Goal: Task Accomplishment & Management: Manage account settings

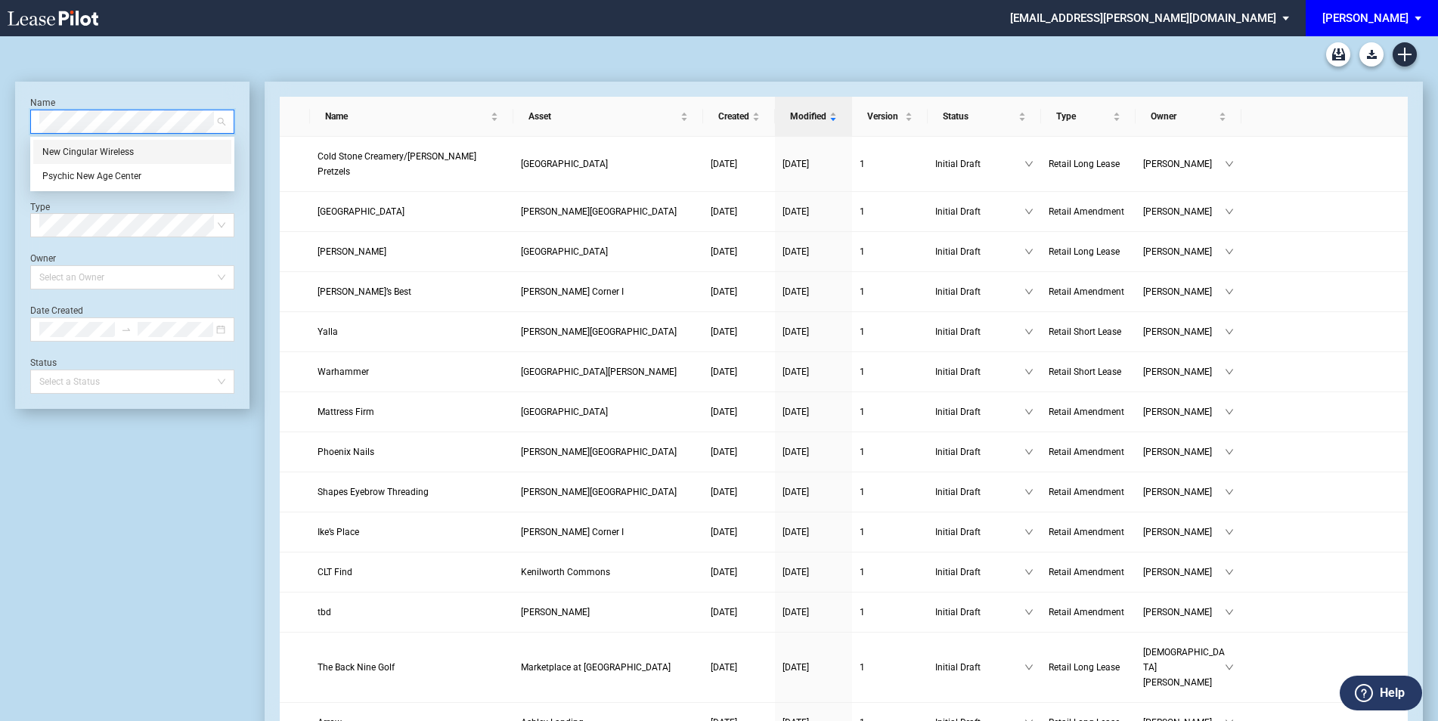
click at [127, 154] on div "New Cingular Wireless" at bounding box center [132, 151] width 180 height 15
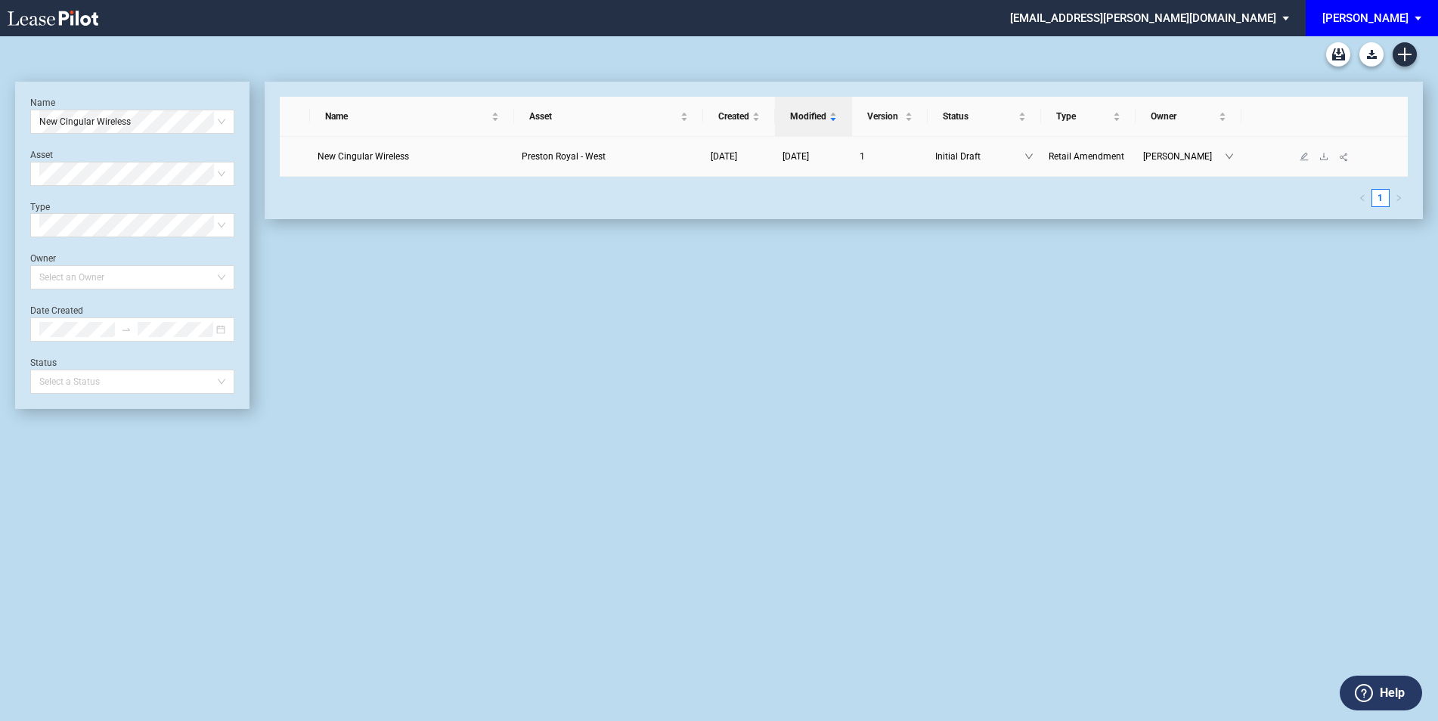
click at [336, 155] on span "New Cingular Wireless" at bounding box center [362, 156] width 91 height 11
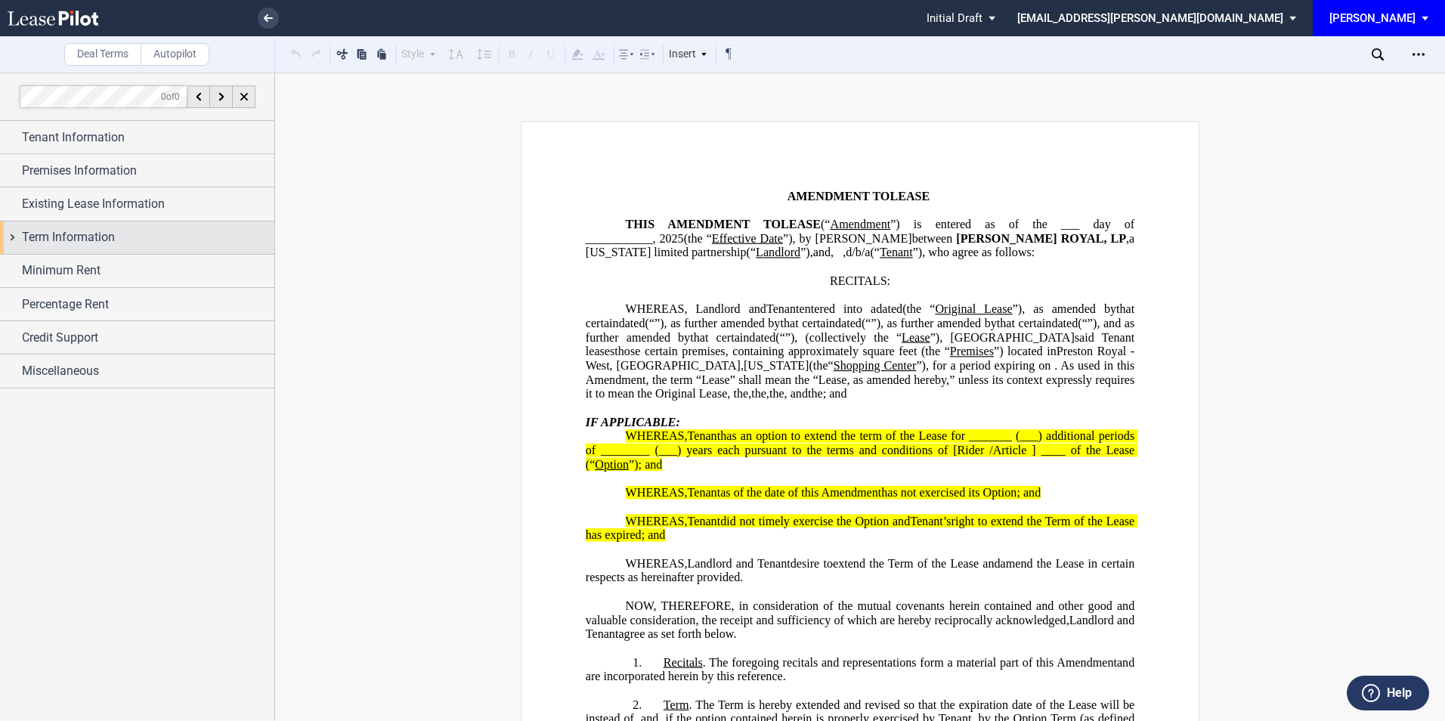
click at [18, 237] on div "Term Information" at bounding box center [137, 237] width 274 height 32
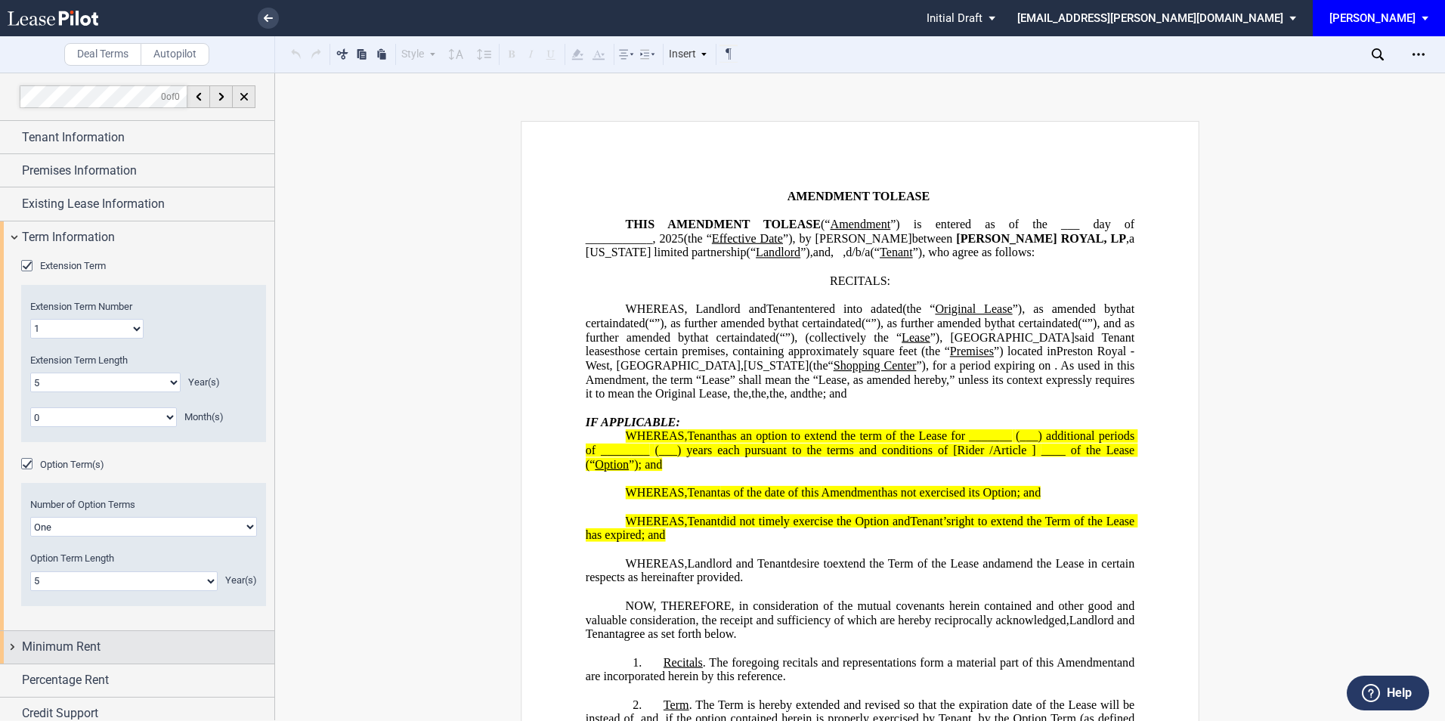
click at [82, 644] on span "Minimum Rent" at bounding box center [61, 647] width 79 height 18
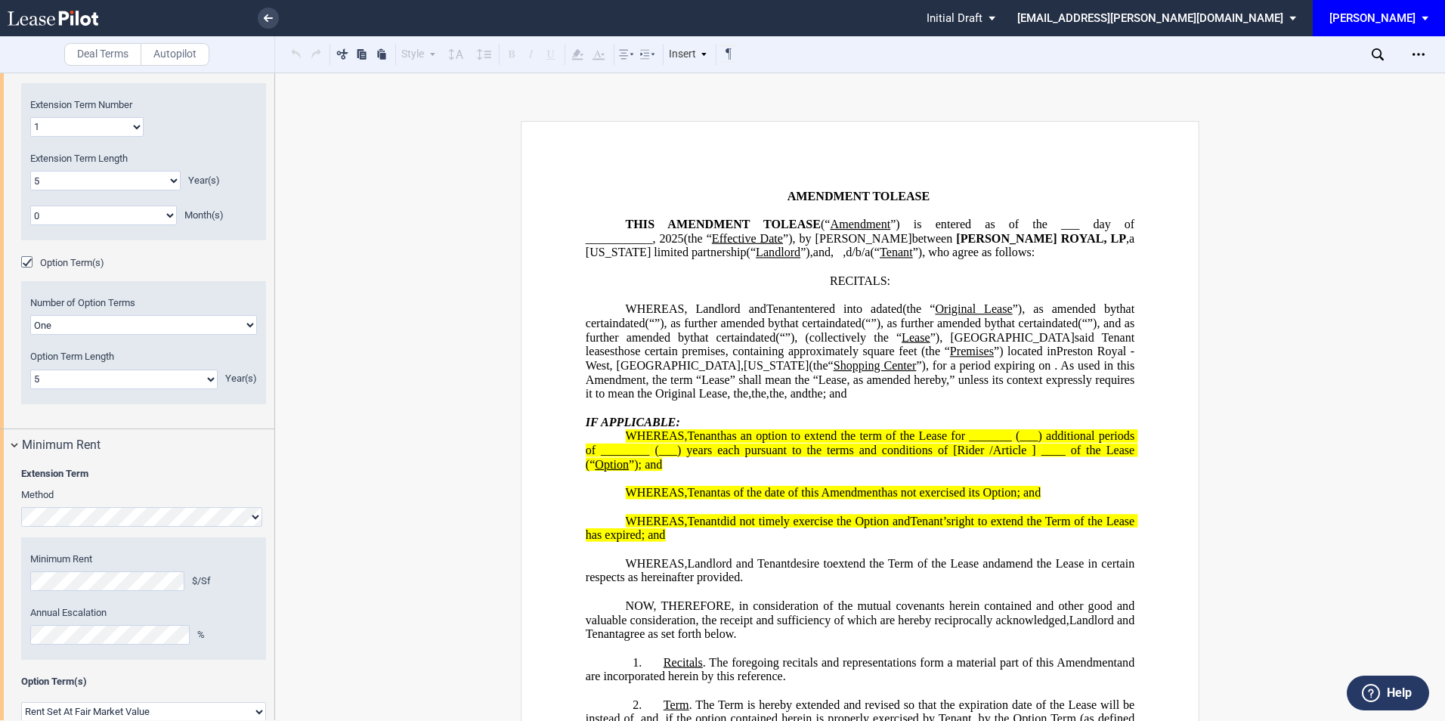
drag, startPoint x: -16, startPoint y: 567, endPoint x: -45, endPoint y: 566, distance: 29.5
click at [0, 566] on html ".bocls-1{fill:#26354a;fill-rule:evenodd} Loading... × Pending... Pending... Ini…" at bounding box center [722, 360] width 1445 height 721
click at [119, 568] on editor-control "Minimum Rent $/Sf" at bounding box center [143, 571] width 227 height 39
click at [0, 579] on html ".bocls-1{fill:#26354a;fill-rule:evenodd} Loading... × Pending... Pending... Ini…" at bounding box center [722, 360] width 1445 height 721
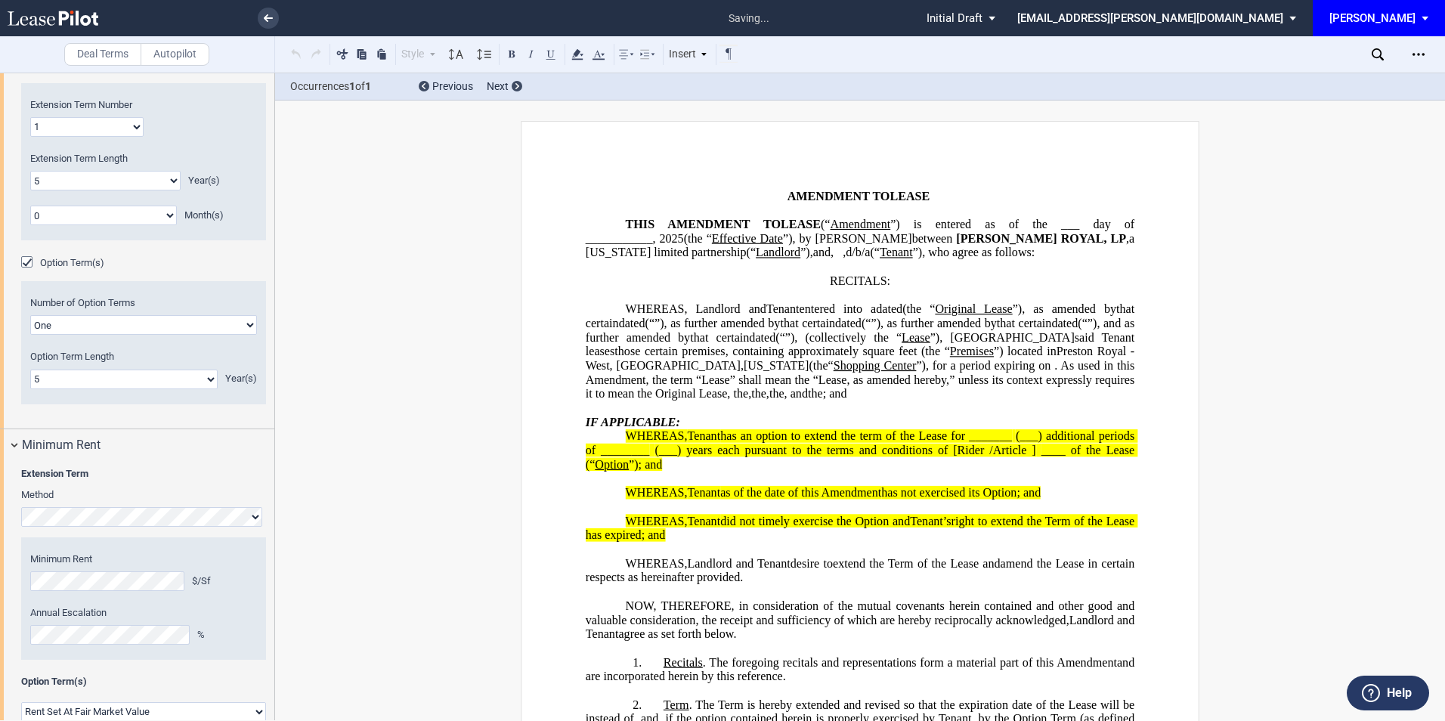
scroll to position [572, 0]
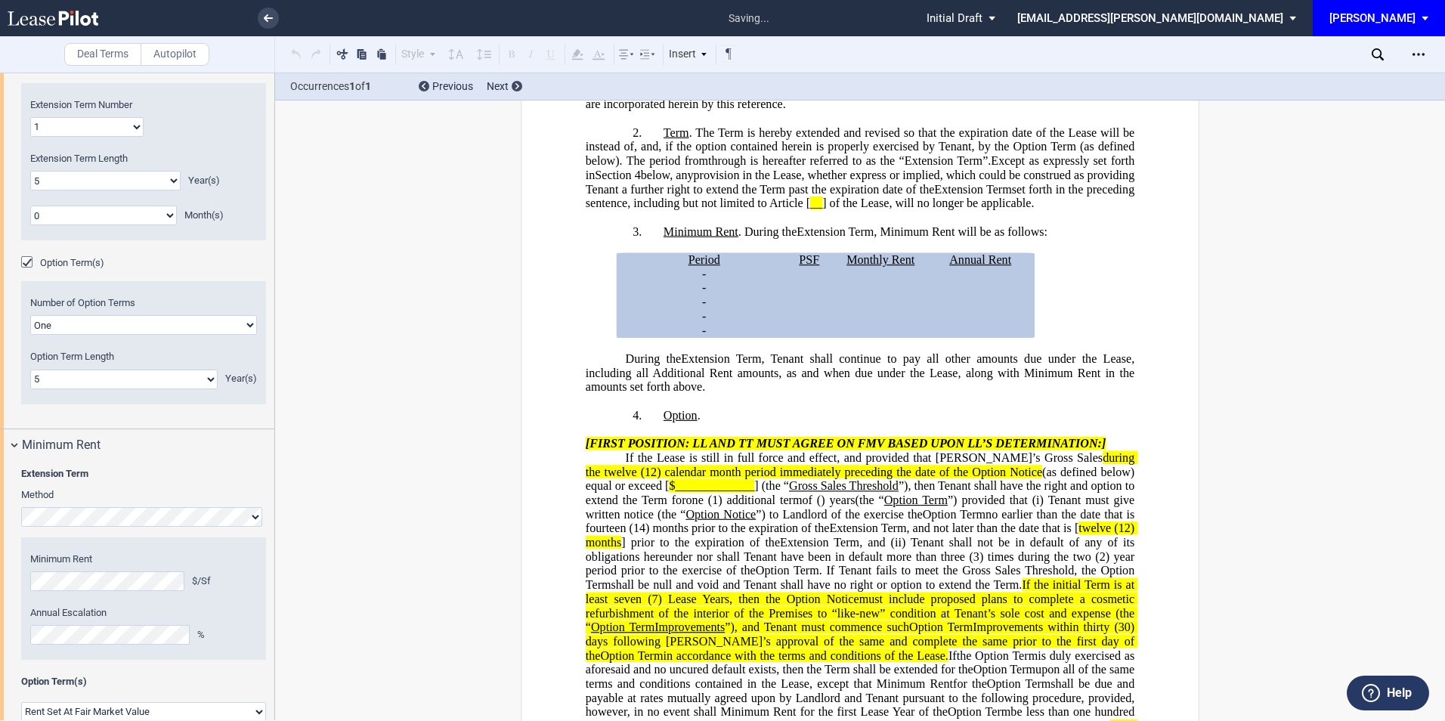
click at [15, 631] on div "Extension Term Method Hide Year 1 $/Sf Year 2 $/Sf Year 3 $/Sf Year 4 $/Sf Year…" at bounding box center [137, 604] width 274 height 284
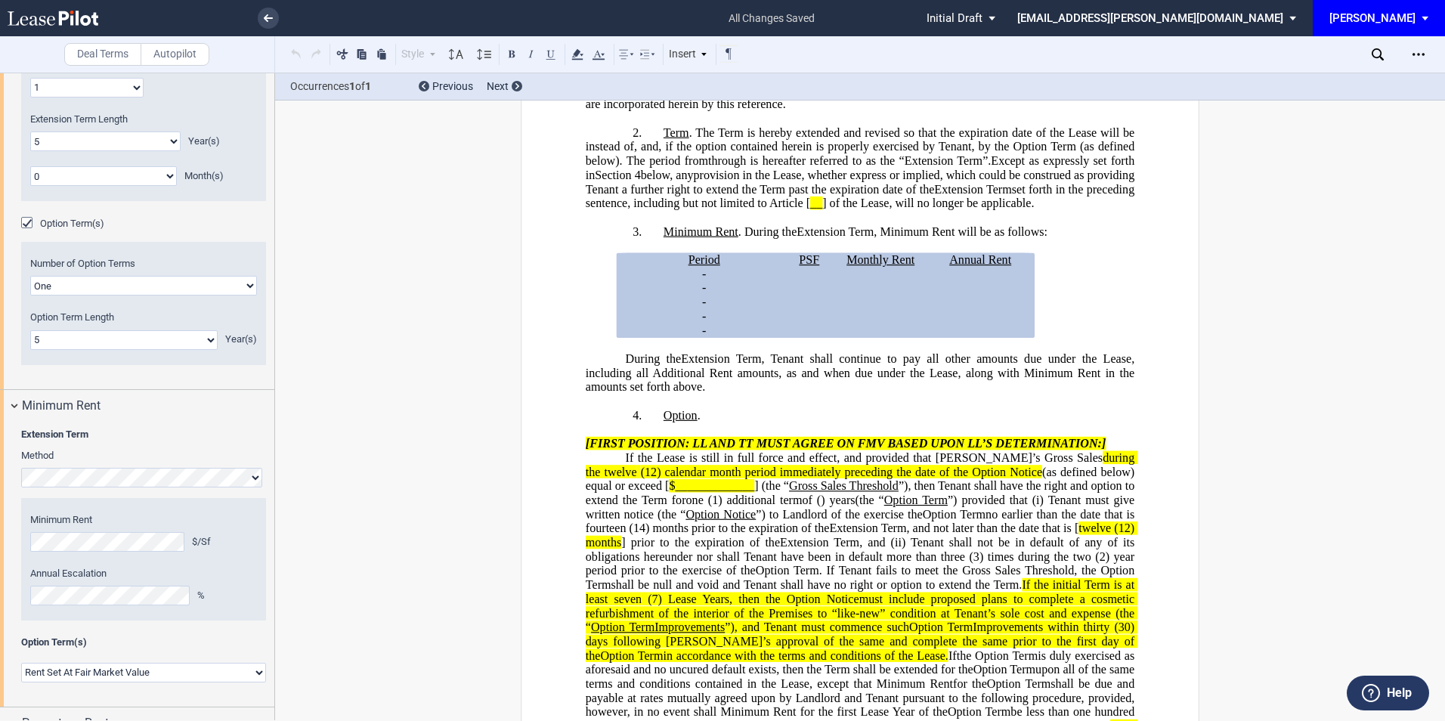
scroll to position [302, 0]
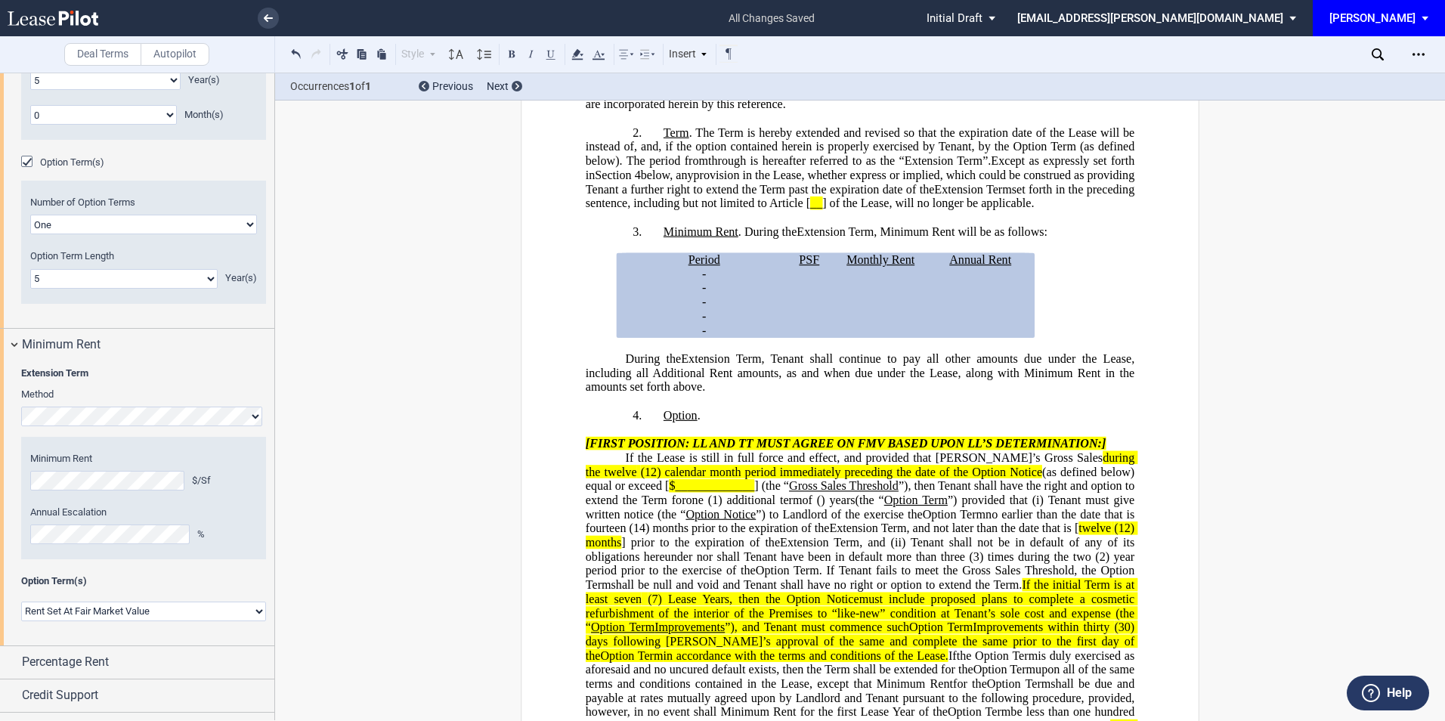
click at [190, 614] on select "Rent Set At Fair Market Value Rent Specified in Lease" at bounding box center [143, 612] width 245 height 20
select select "fixed"
click at [21, 621] on select "Rent Set At Fair Market Value Rent Specified in Lease" at bounding box center [143, 612] width 245 height 20
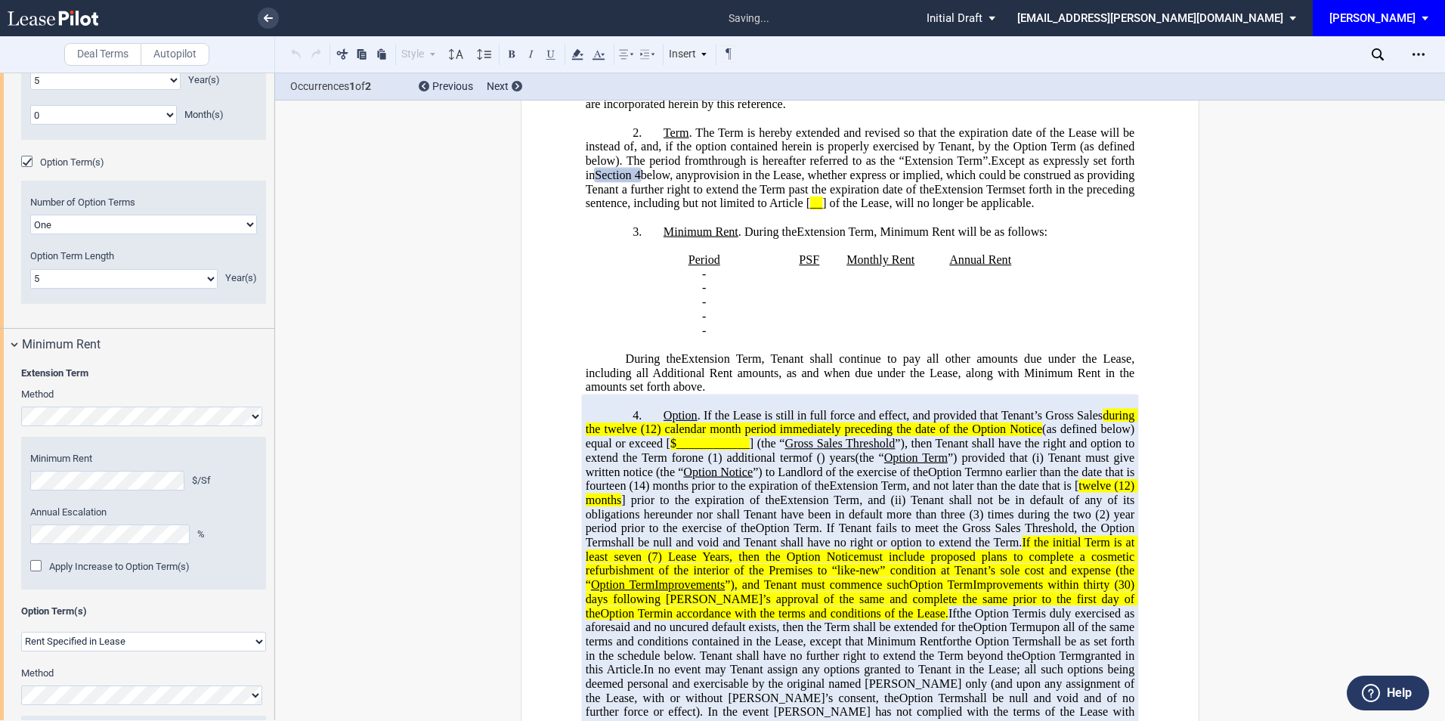
click at [38, 560] on div "Apply Increase to Option Term(s)" at bounding box center [37, 567] width 15 height 15
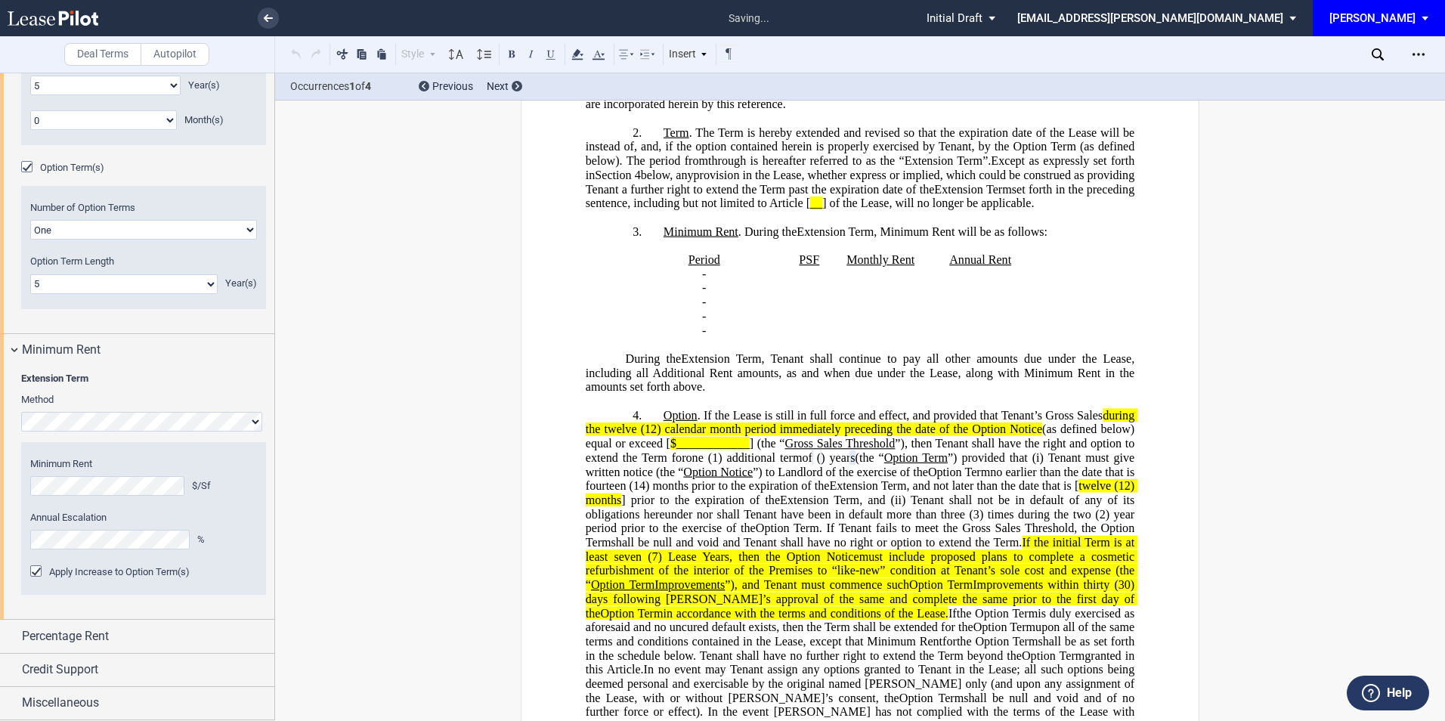
scroll to position [297, 0]
click at [1410, 51] on div "Open Lease options menu" at bounding box center [1419, 54] width 24 height 24
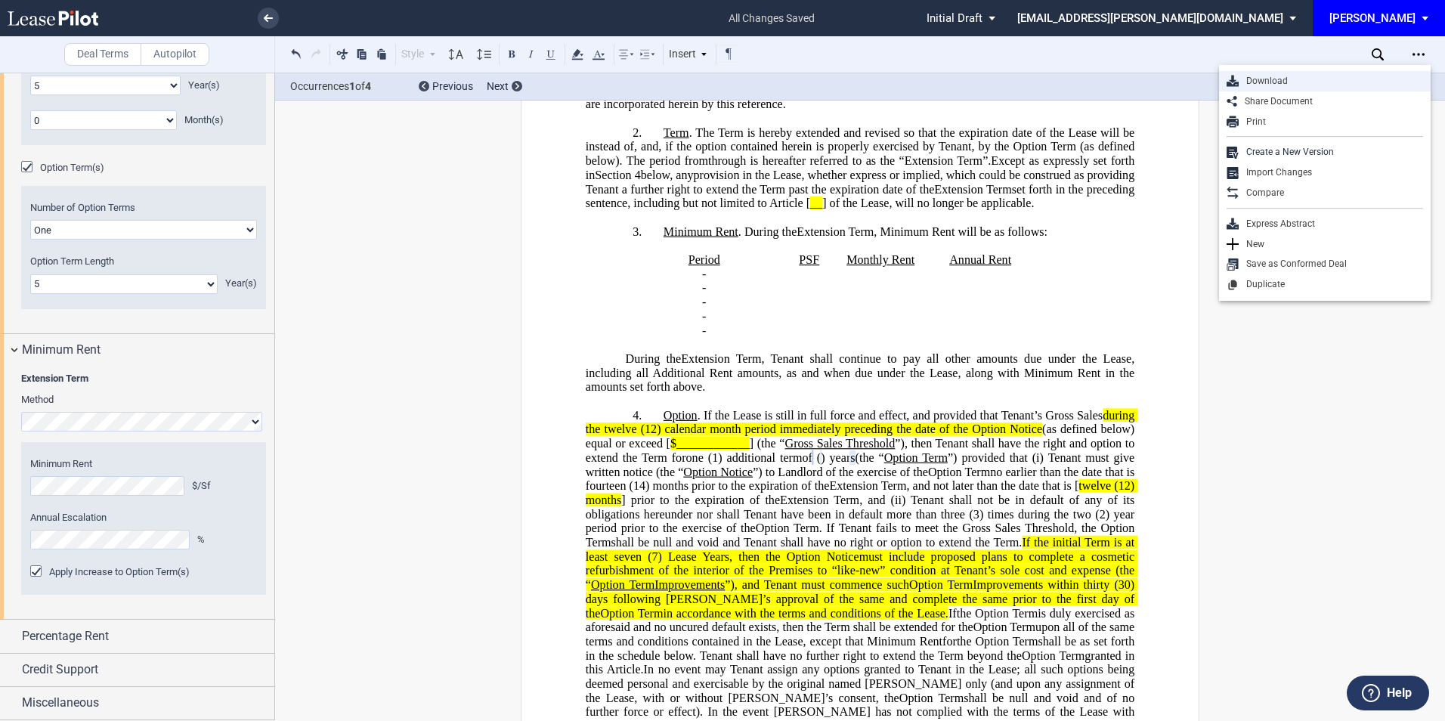
click at [1284, 80] on div "Download" at bounding box center [1331, 81] width 184 height 13
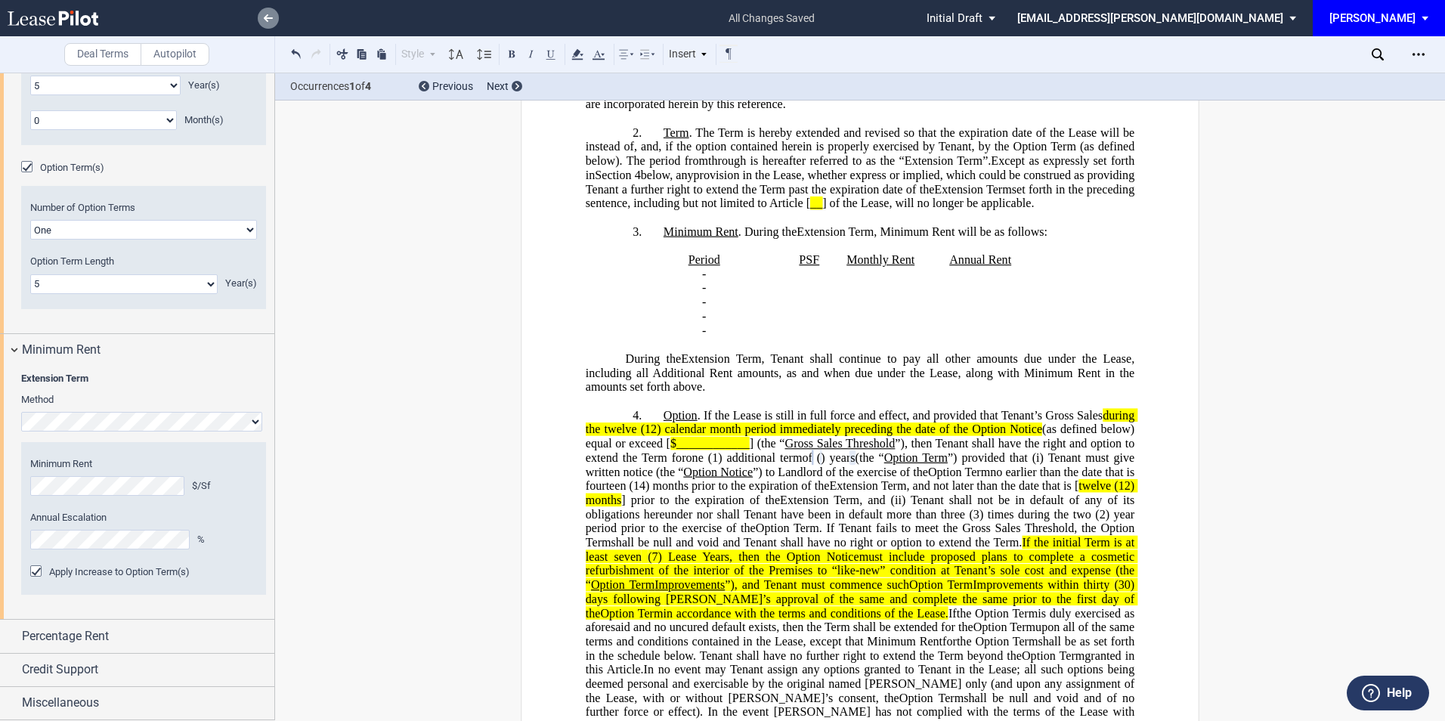
click at [265, 17] on icon at bounding box center [268, 18] width 9 height 8
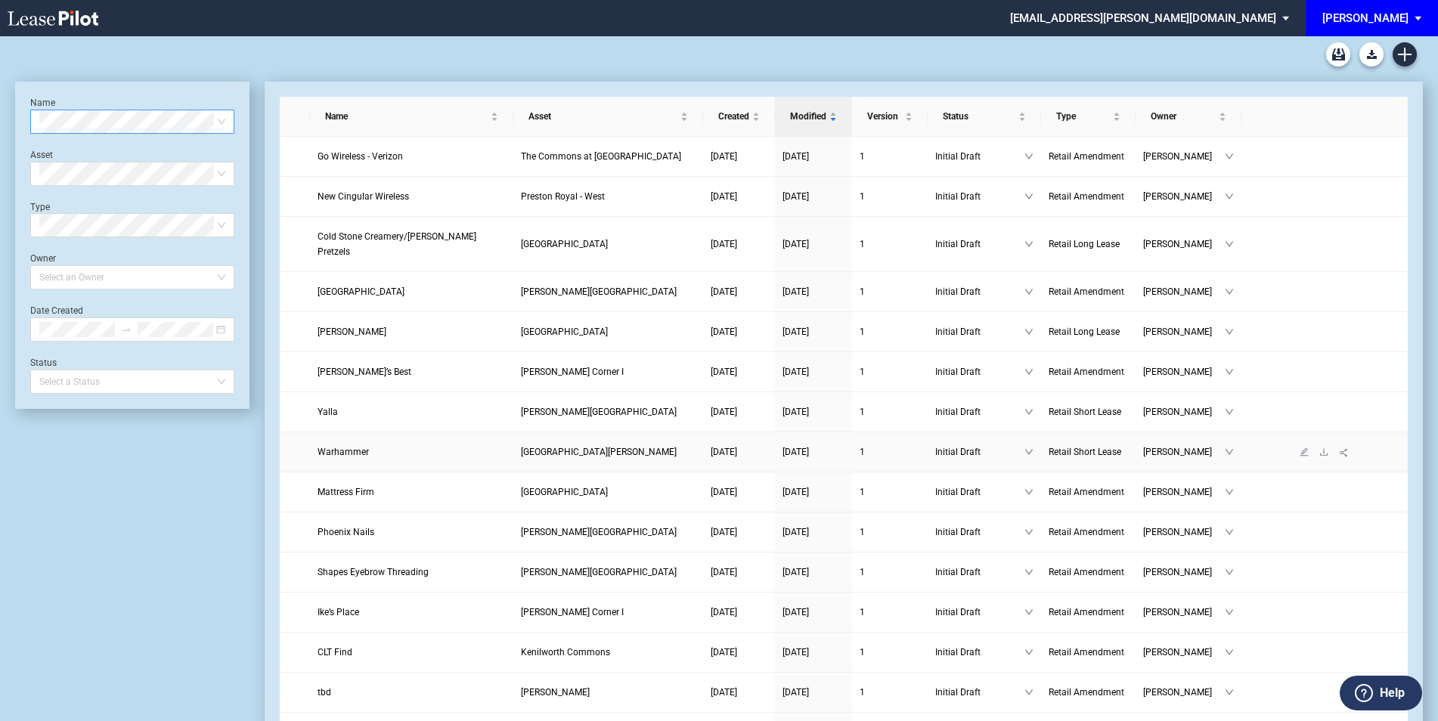
click at [362, 447] on span "Warhammer" at bounding box center [342, 452] width 51 height 11
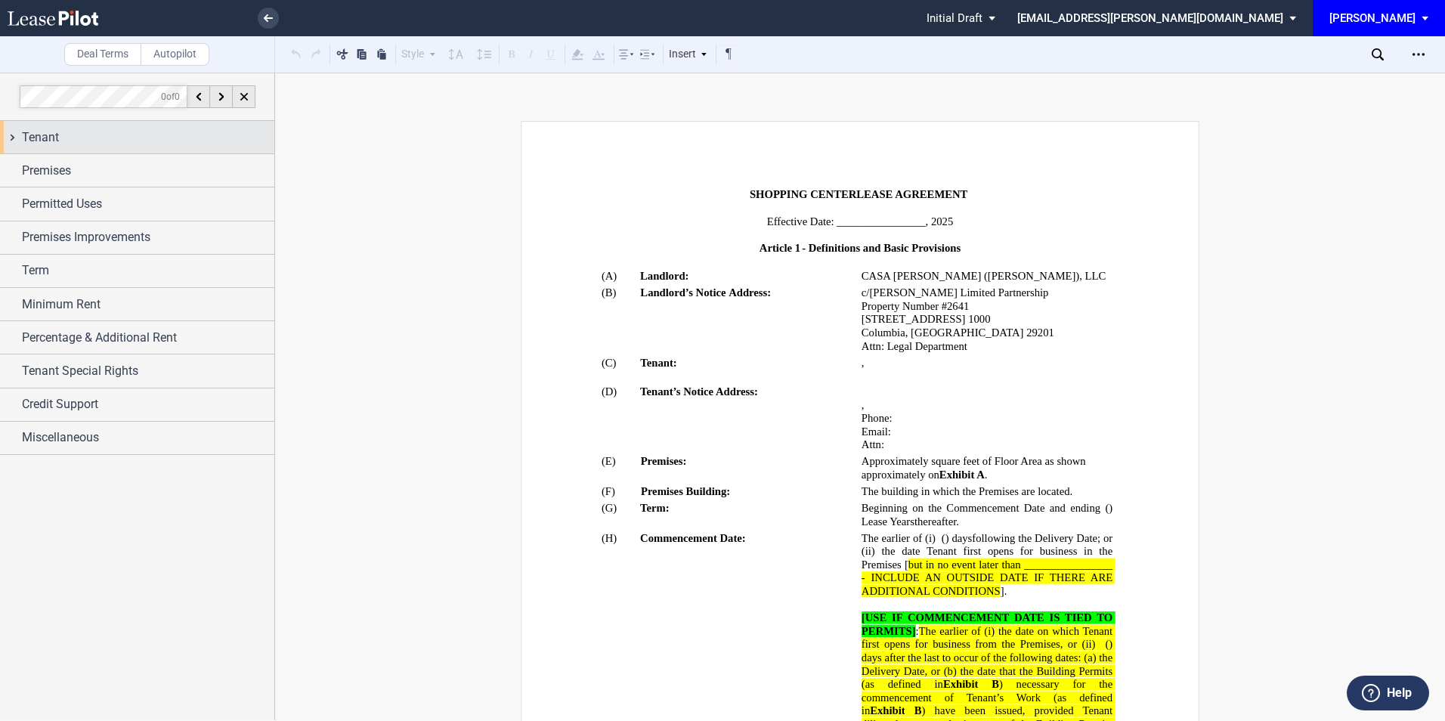
click at [87, 132] on div "Tenant" at bounding box center [148, 137] width 252 height 18
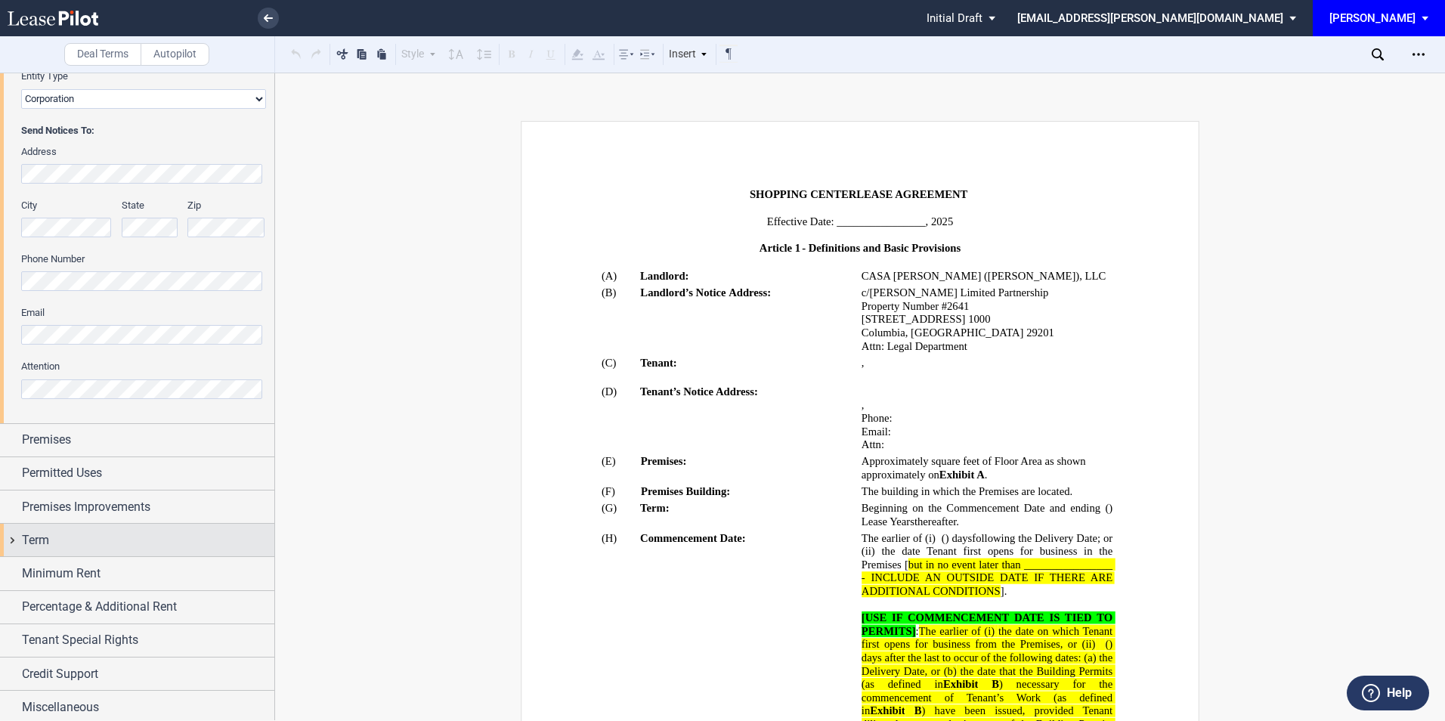
scroll to position [323, 0]
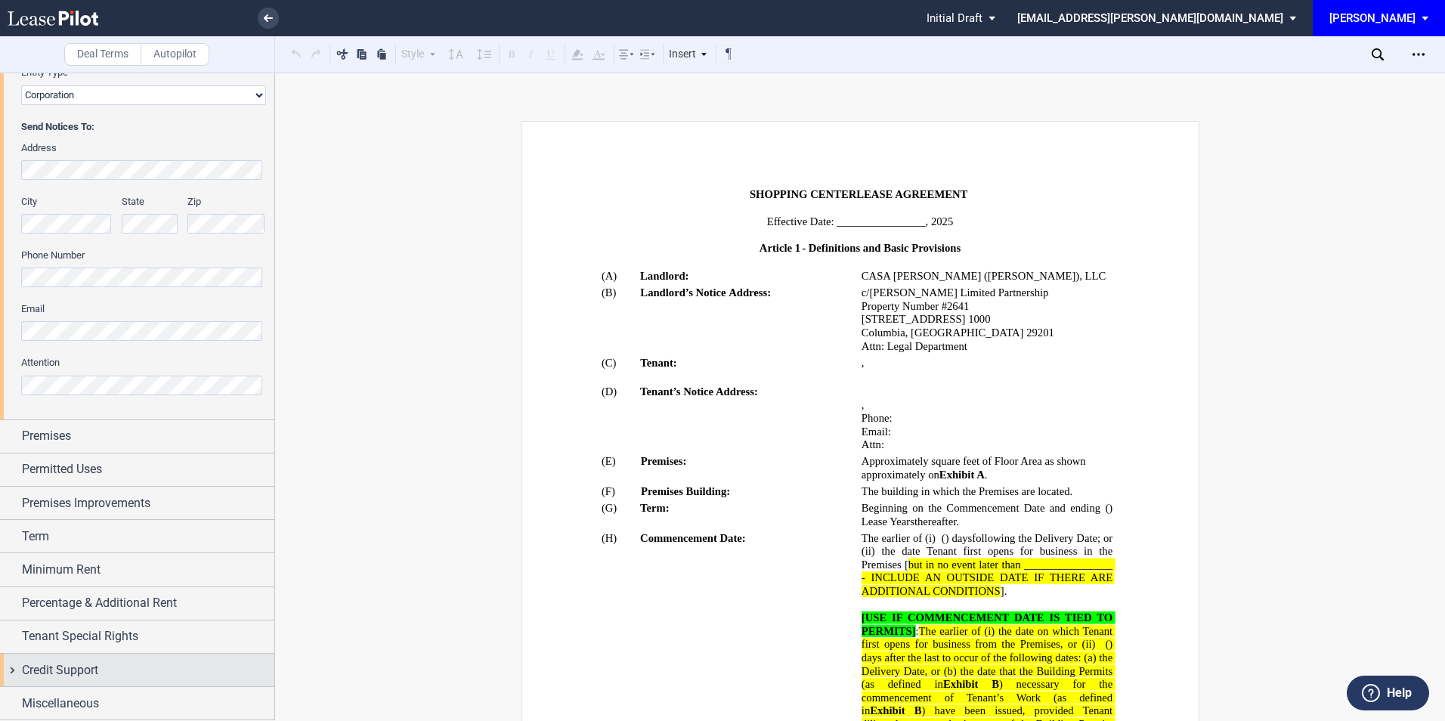
click at [63, 657] on div "Credit Support" at bounding box center [137, 670] width 274 height 32
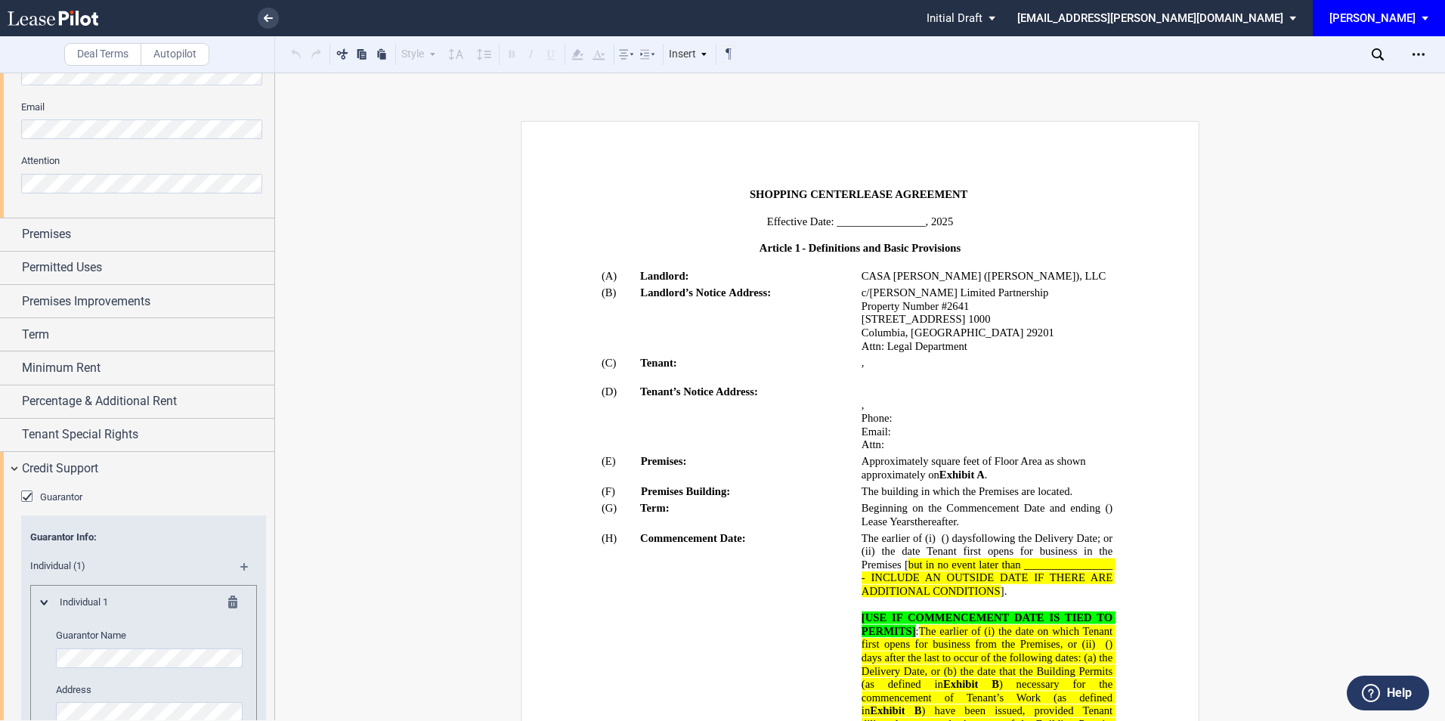
click at [29, 495] on div "Guarantor" at bounding box center [28, 498] width 15 height 15
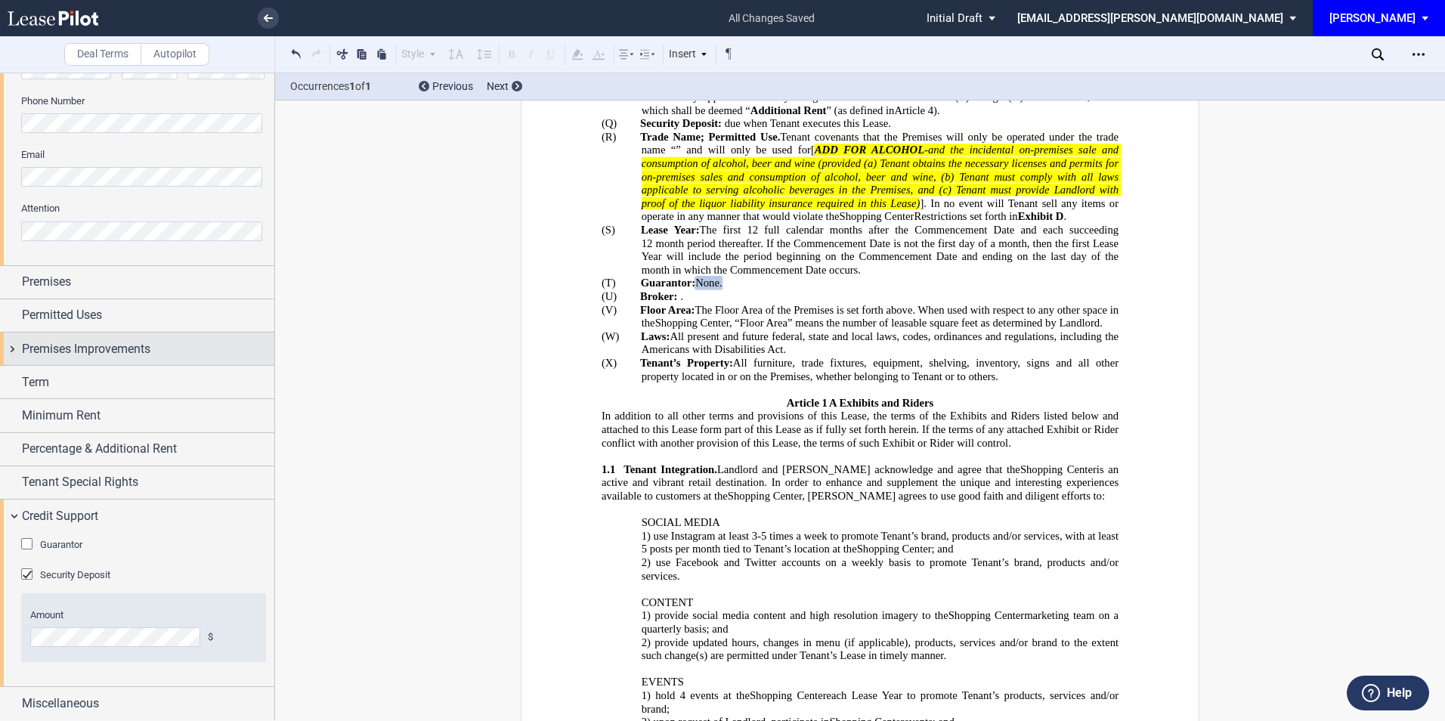
scroll to position [478, 0]
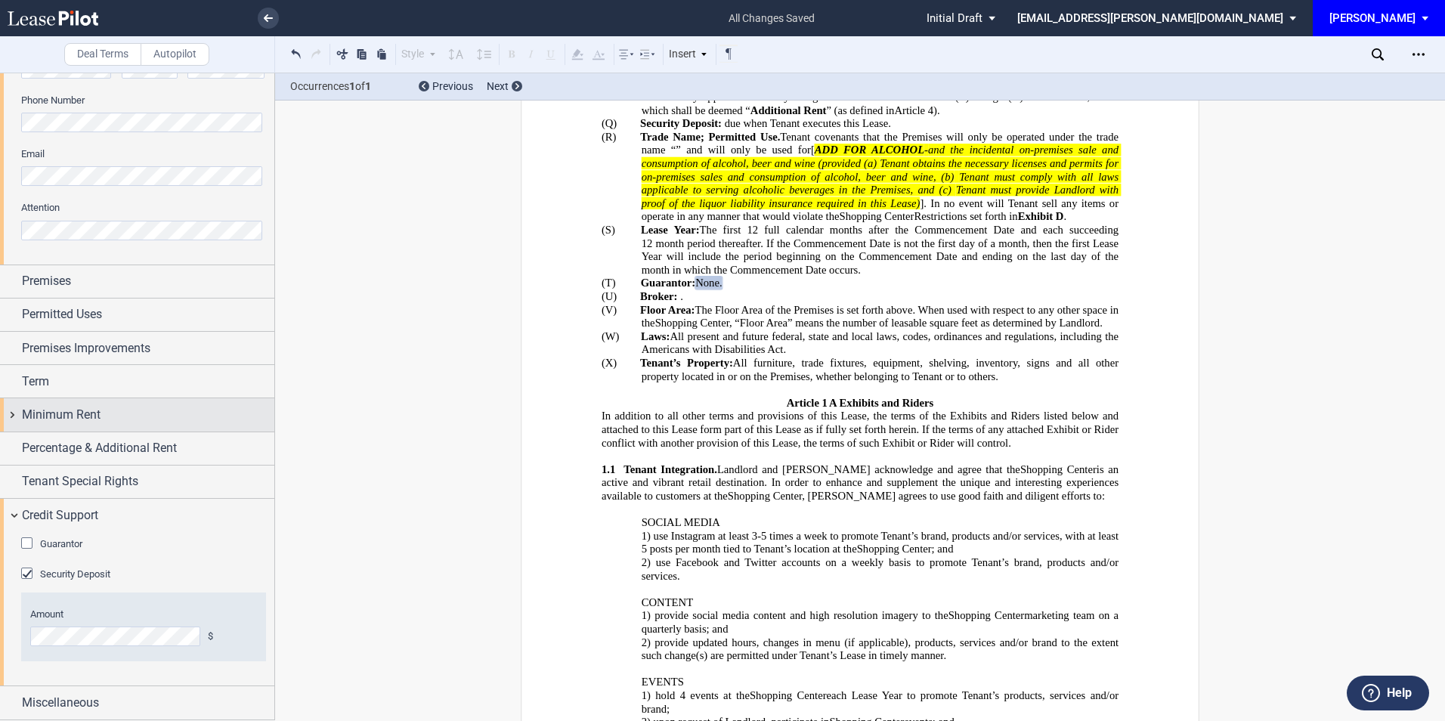
click at [84, 413] on span "Minimum Rent" at bounding box center [61, 415] width 79 height 18
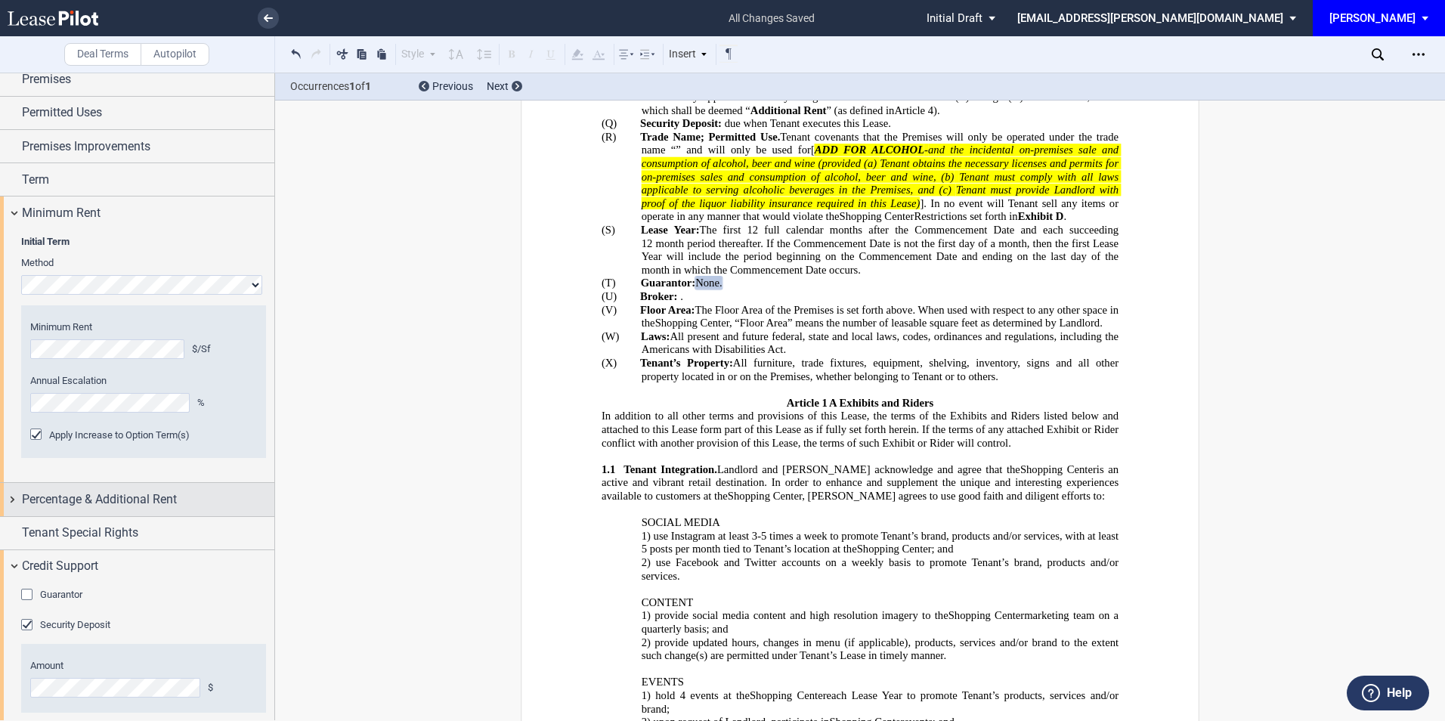
click at [77, 498] on span "Percentage & Additional Rent" at bounding box center [99, 500] width 155 height 18
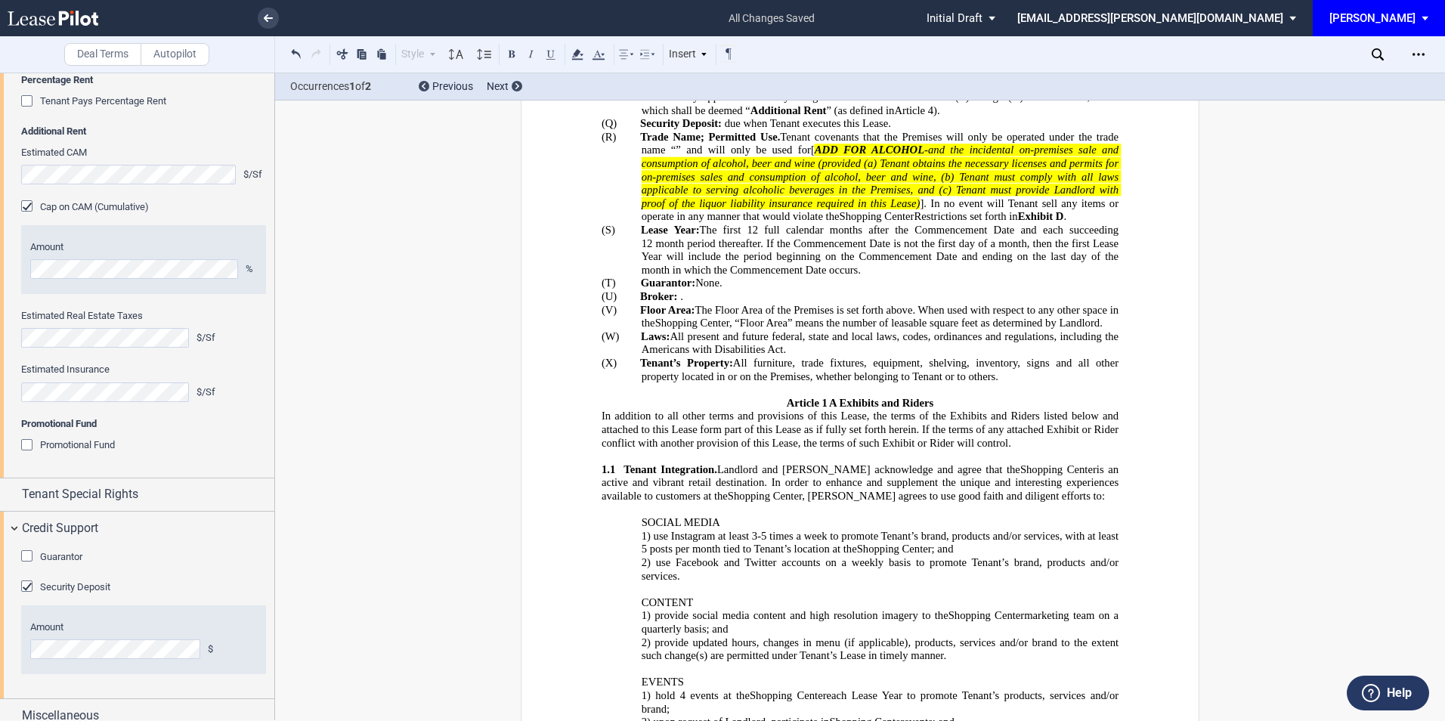
scroll to position [1141, 0]
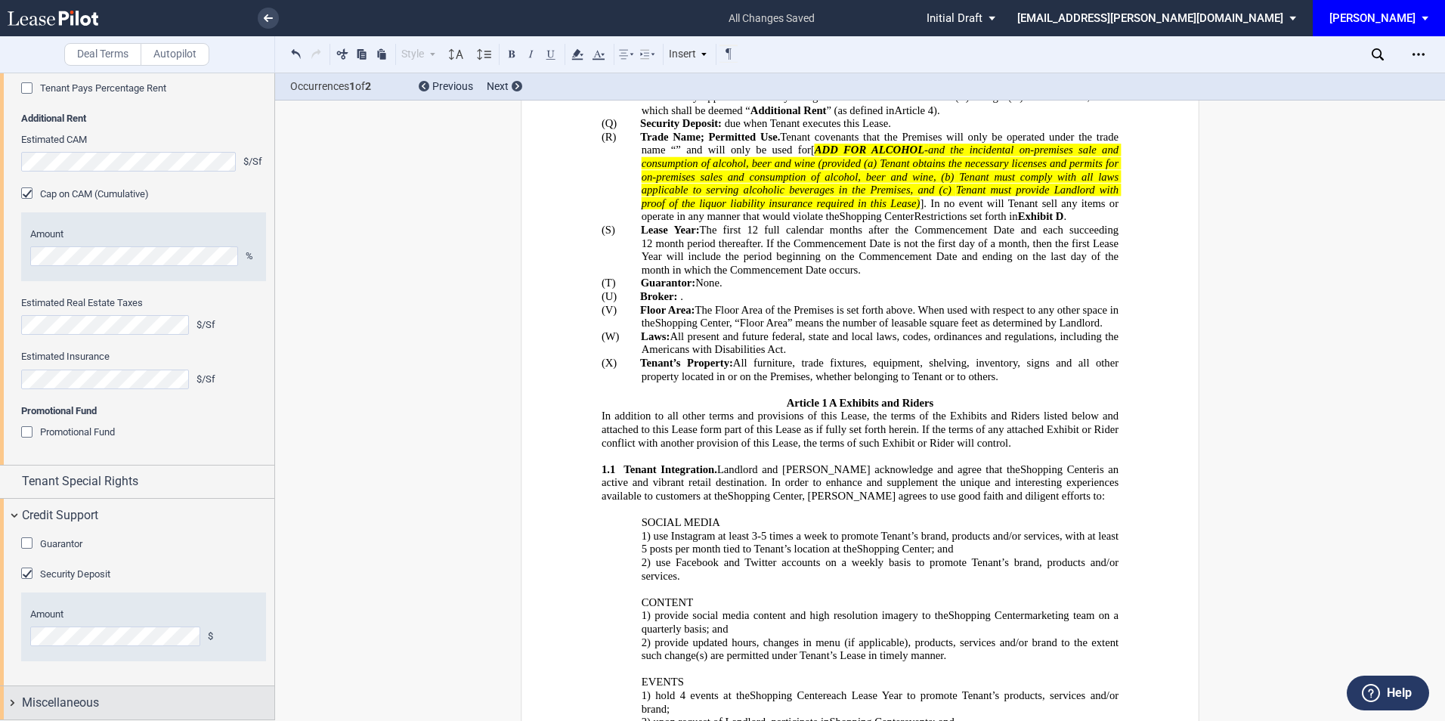
click at [85, 701] on span "Miscellaneous" at bounding box center [60, 703] width 77 height 18
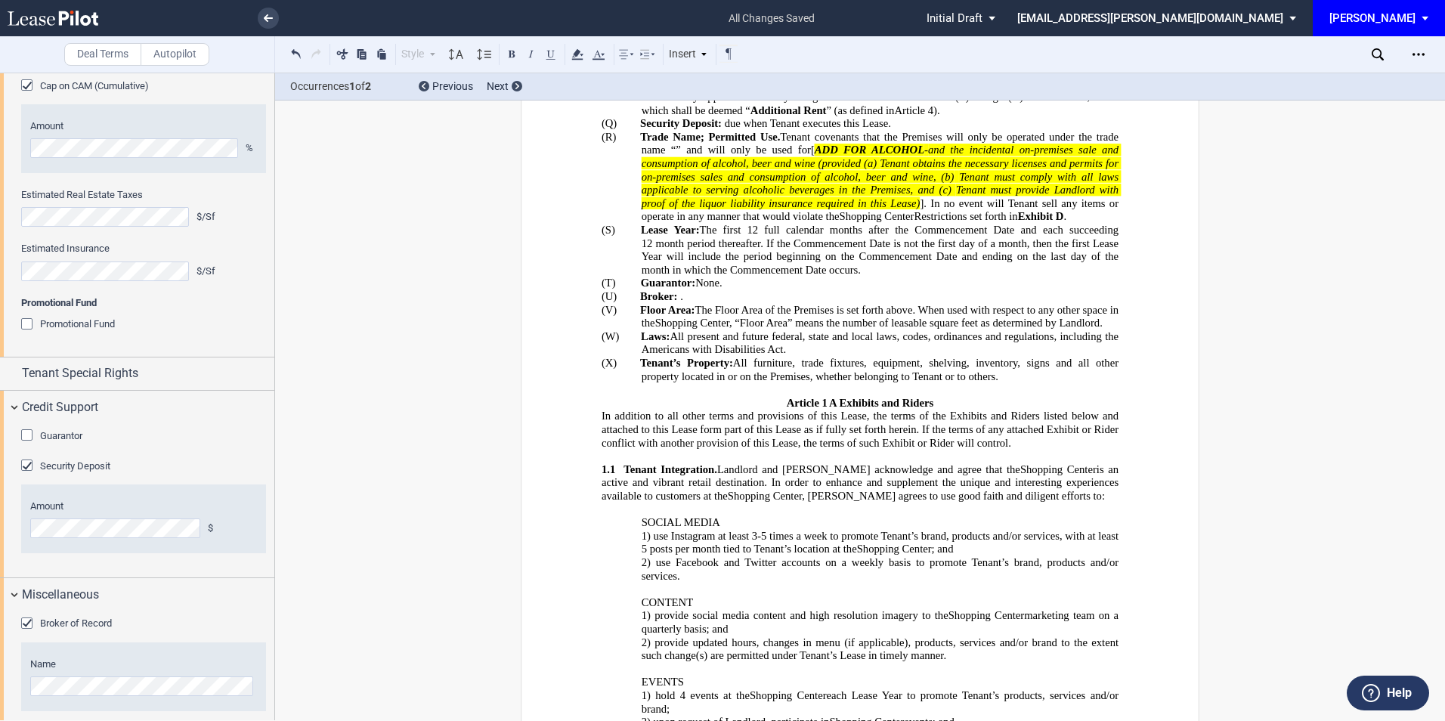
scroll to position [1263, 0]
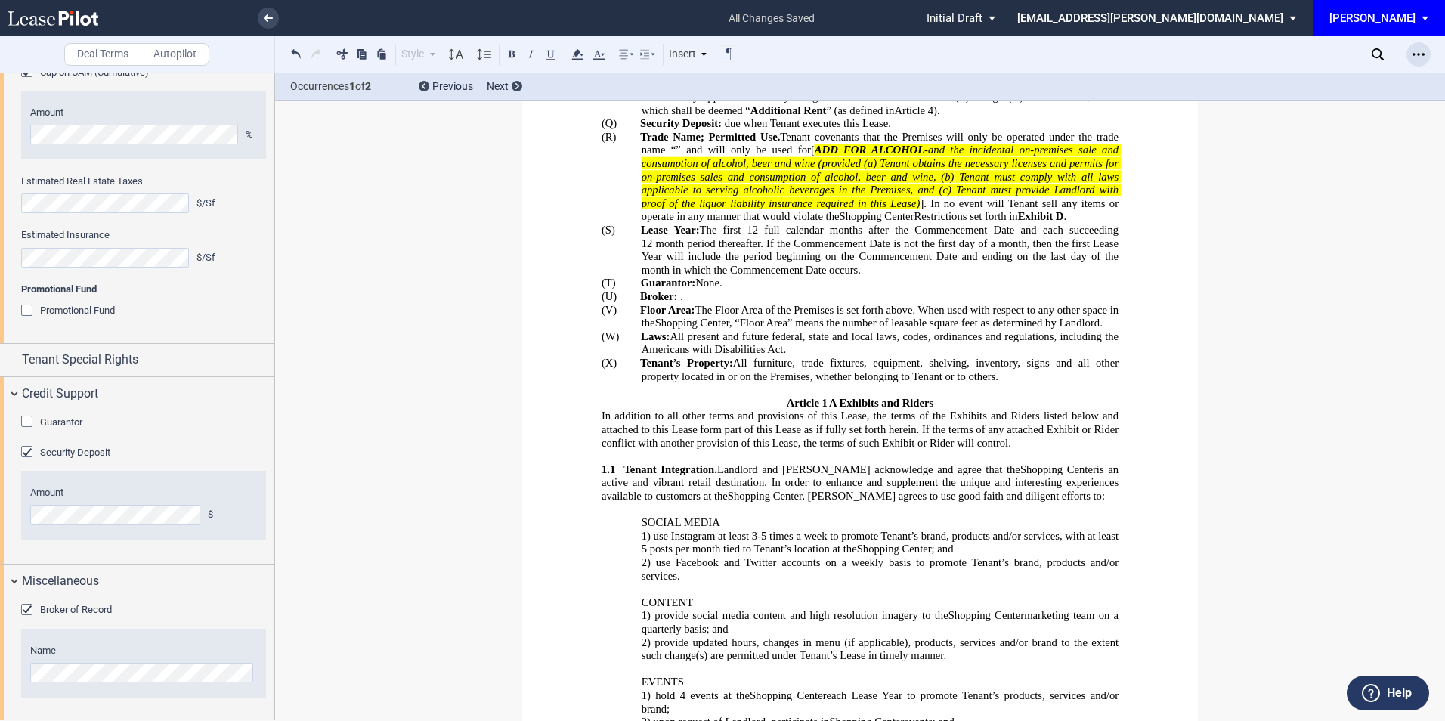
click at [1420, 45] on div "Open Lease options menu" at bounding box center [1419, 54] width 24 height 24
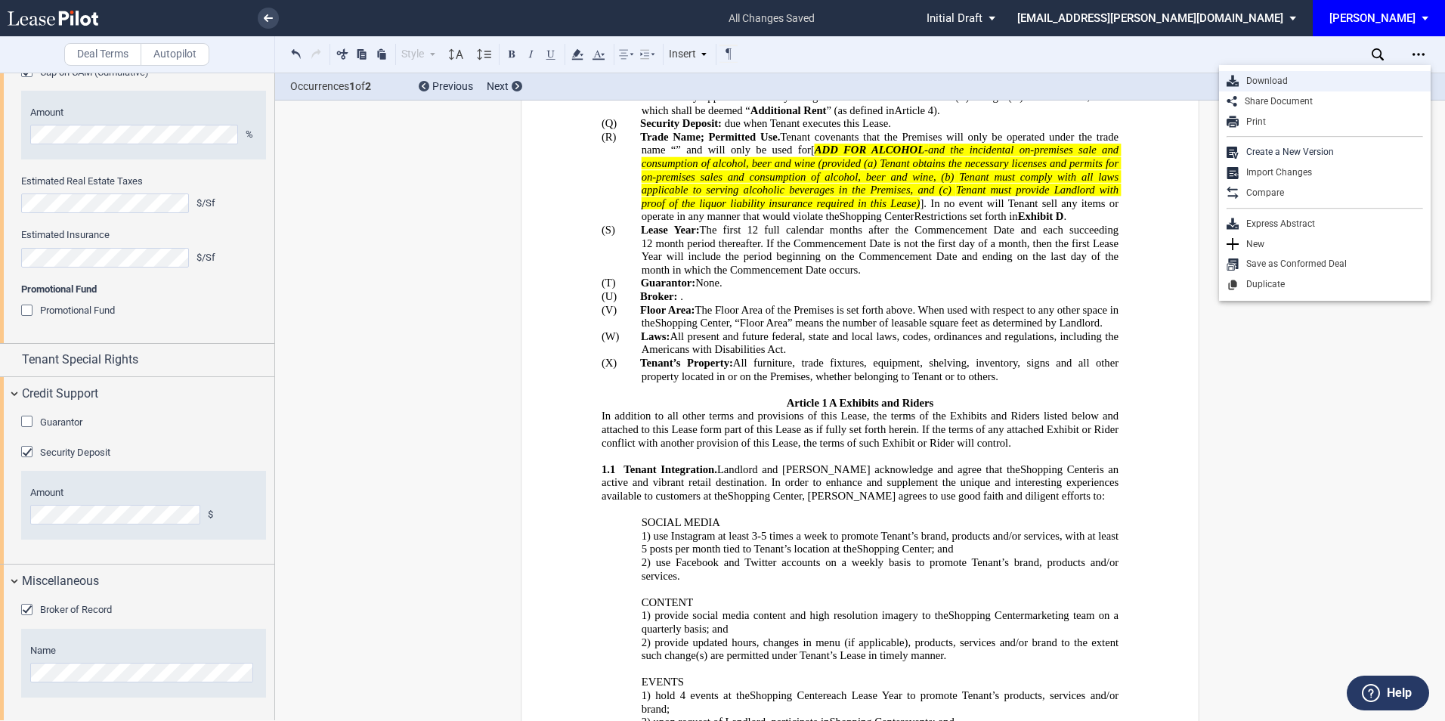
click at [1293, 82] on div "Download" at bounding box center [1331, 81] width 184 height 13
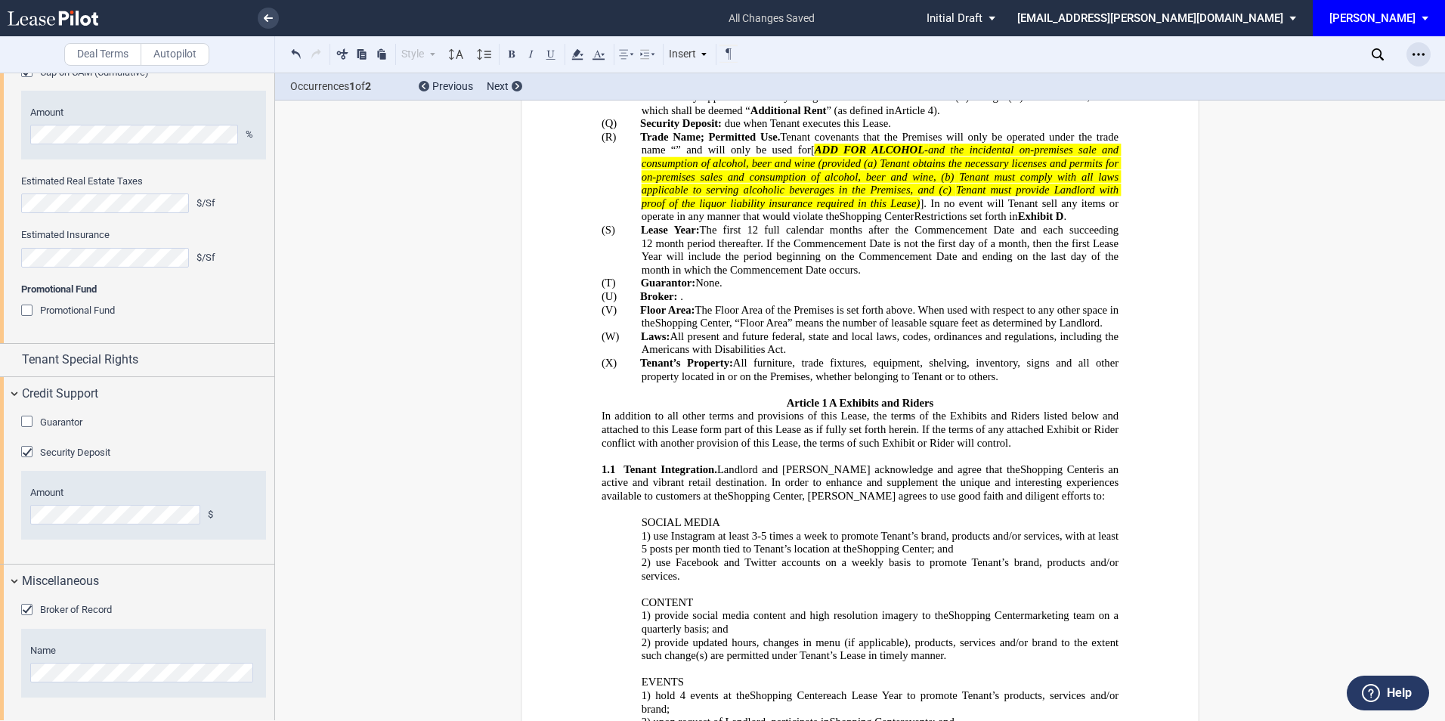
click at [1414, 49] on icon "Open Lease options menu" at bounding box center [1419, 54] width 12 height 12
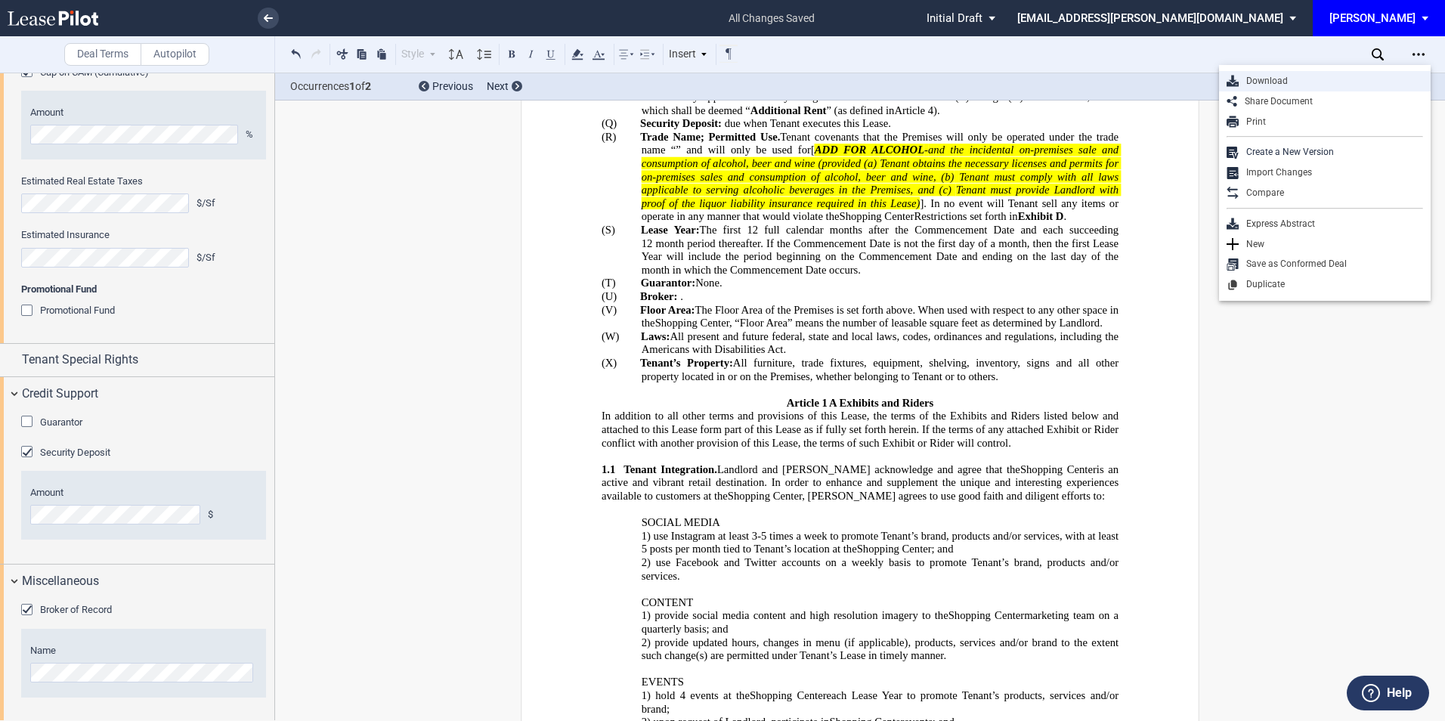
click at [1305, 77] on div "Download" at bounding box center [1331, 81] width 184 height 13
